Goal: Navigation & Orientation: Find specific page/section

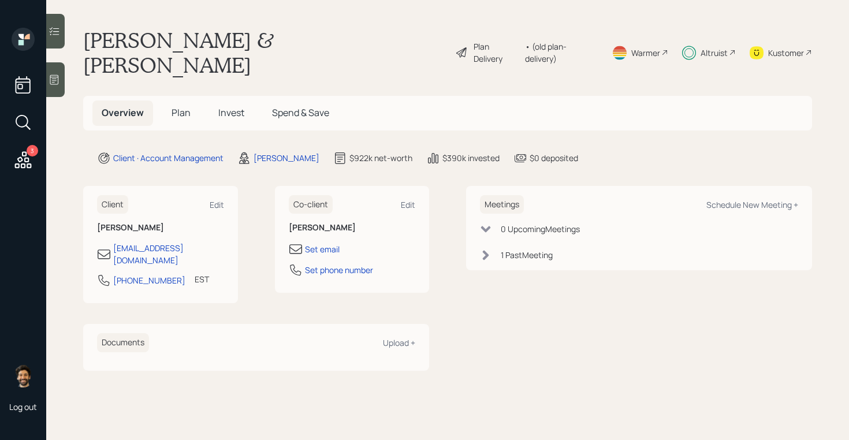
click at [705, 47] on div "Altruist" at bounding box center [714, 53] width 27 height 12
click at [704, 47] on div "Altruist" at bounding box center [714, 53] width 27 height 12
click at [719, 31] on div "Altruist" at bounding box center [709, 53] width 54 height 50
click at [712, 47] on div "Altruist" at bounding box center [714, 53] width 27 height 12
